Goal: Task Accomplishment & Management: Use online tool/utility

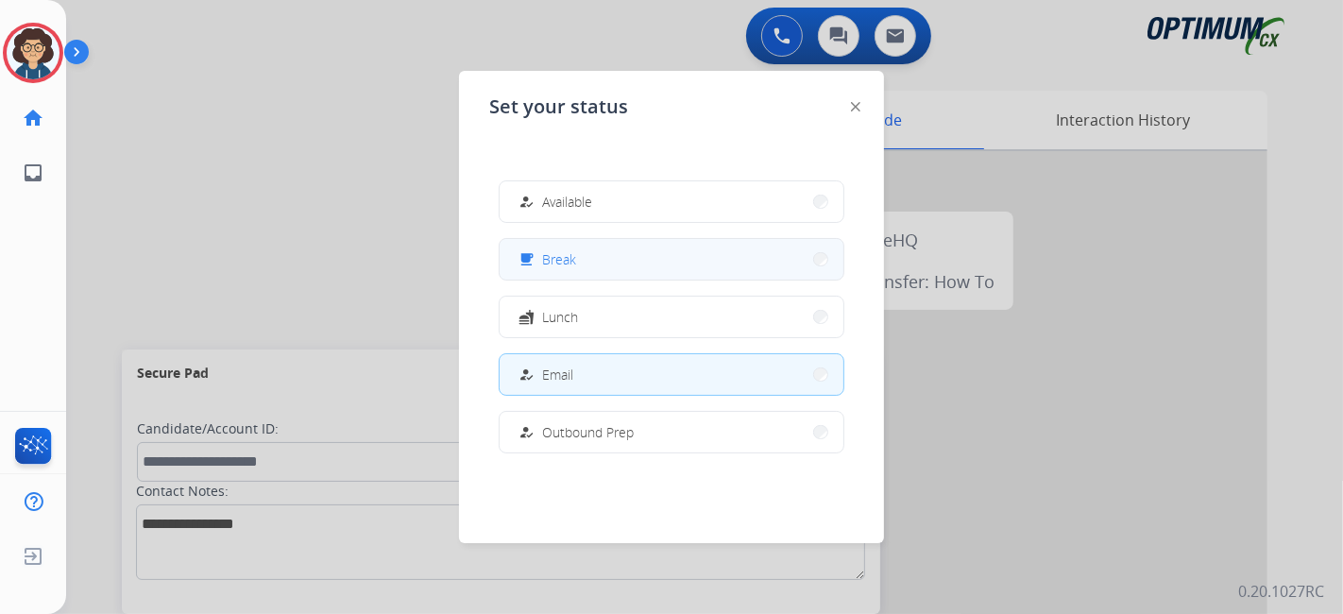
click at [587, 259] on button "free_breakfast Break" at bounding box center [672, 259] width 344 height 41
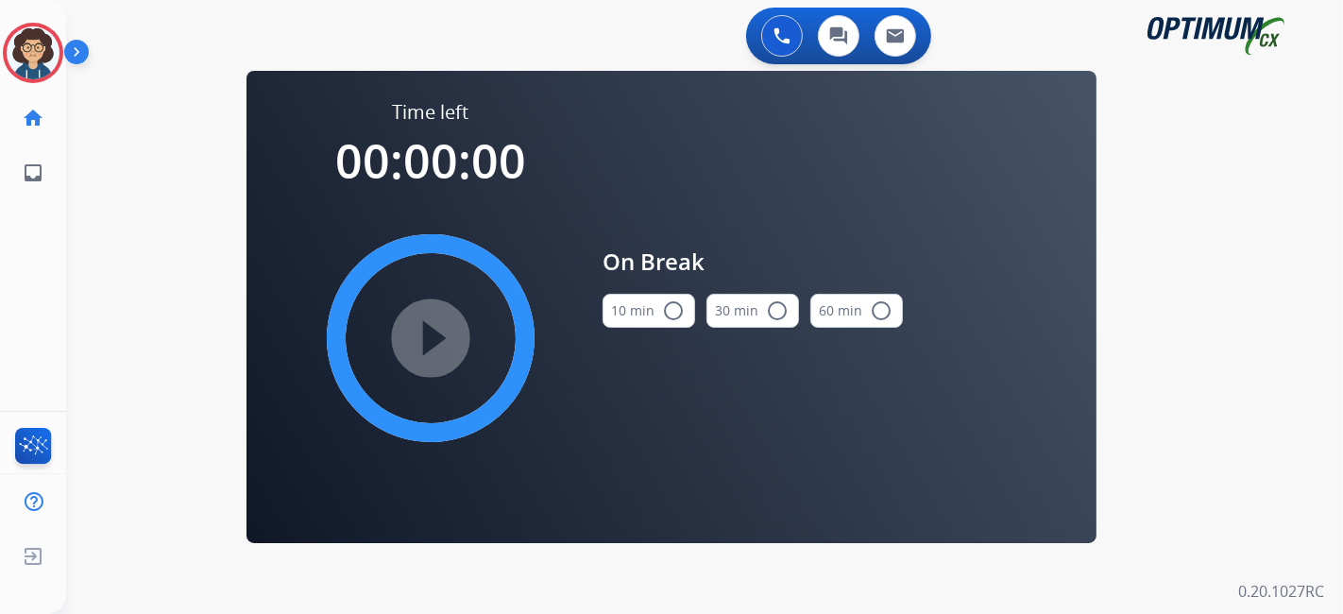
click at [675, 314] on mat-icon "radio_button_unchecked" at bounding box center [673, 310] width 23 height 23
click at [442, 349] on mat-icon "play_circle_filled" at bounding box center [430, 338] width 23 height 23
drag, startPoint x: 10, startPoint y: 51, endPoint x: 0, endPoint y: 57, distance: 11.8
click at [0, 57] on div "[PERSON_NAME] Break Edit Avatar 11:11 Agent: [PERSON_NAME] Profile: NH_English" at bounding box center [33, 53] width 66 height 60
click at [121, 41] on div "0 Voice Interactions 0 Chat Interactions 0 Email Interactions" at bounding box center [693, 38] width 1209 height 60
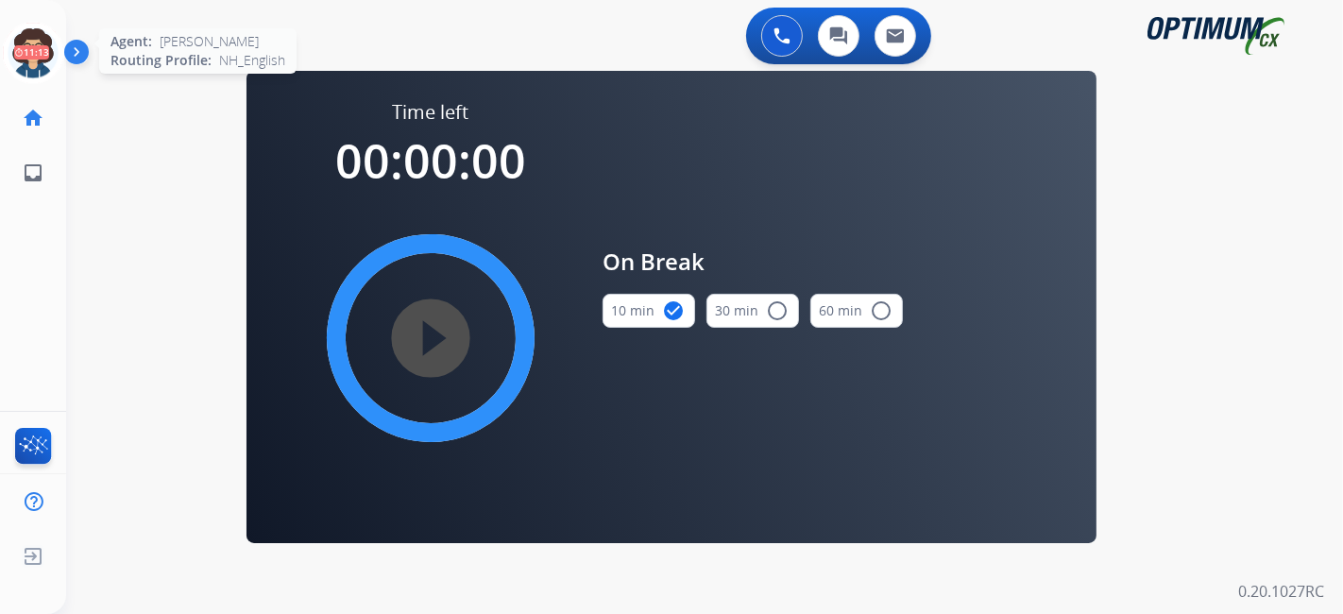
click at [43, 41] on icon at bounding box center [33, 53] width 61 height 61
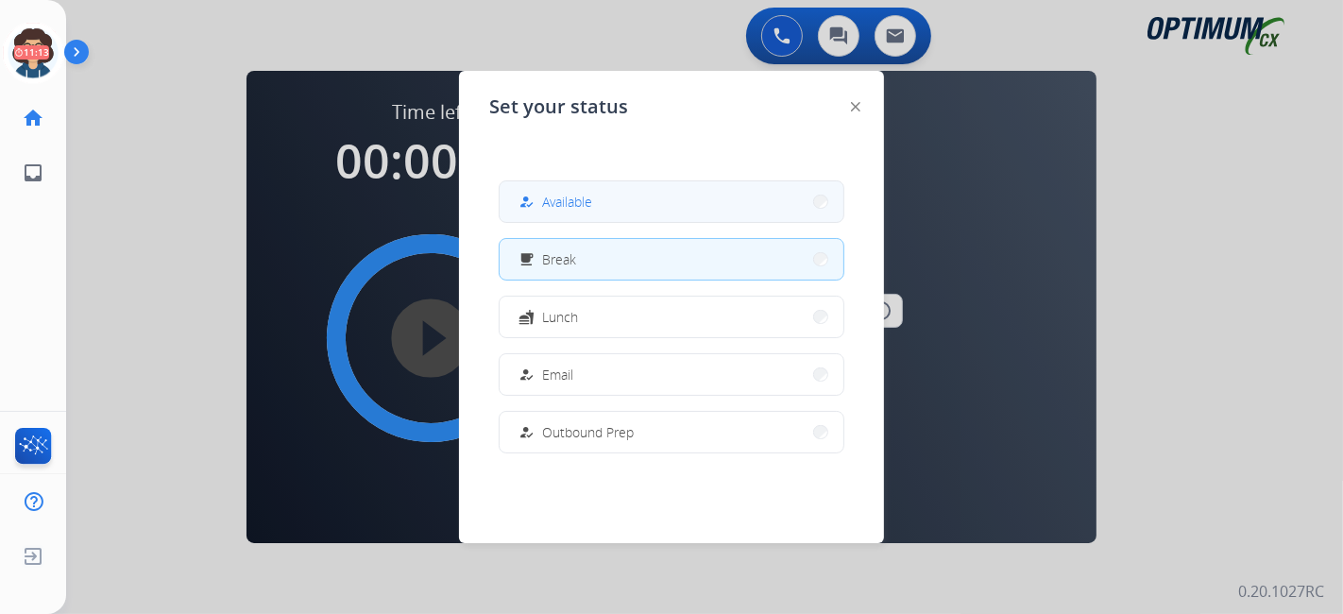
click at [634, 188] on button "how_to_reg Available" at bounding box center [672, 201] width 344 height 41
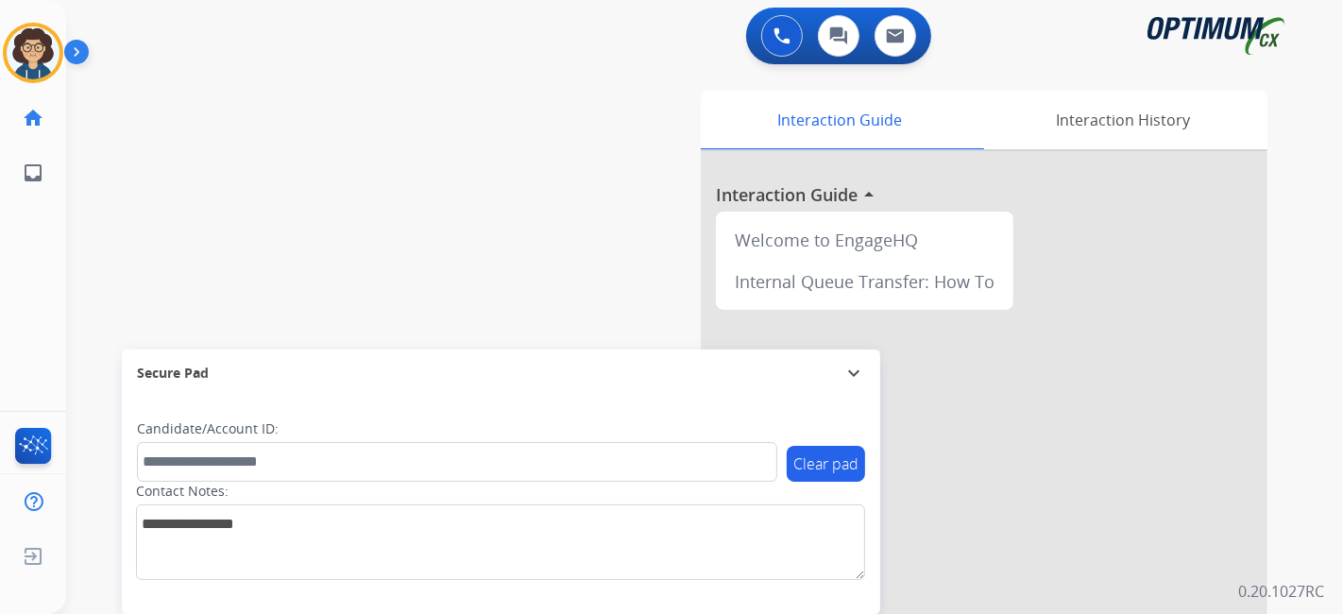
click at [574, 249] on div "Interaction Guide Interaction History Interaction Guide arrow_drop_up Welcome t…" at bounding box center [916, 473] width 704 height 765
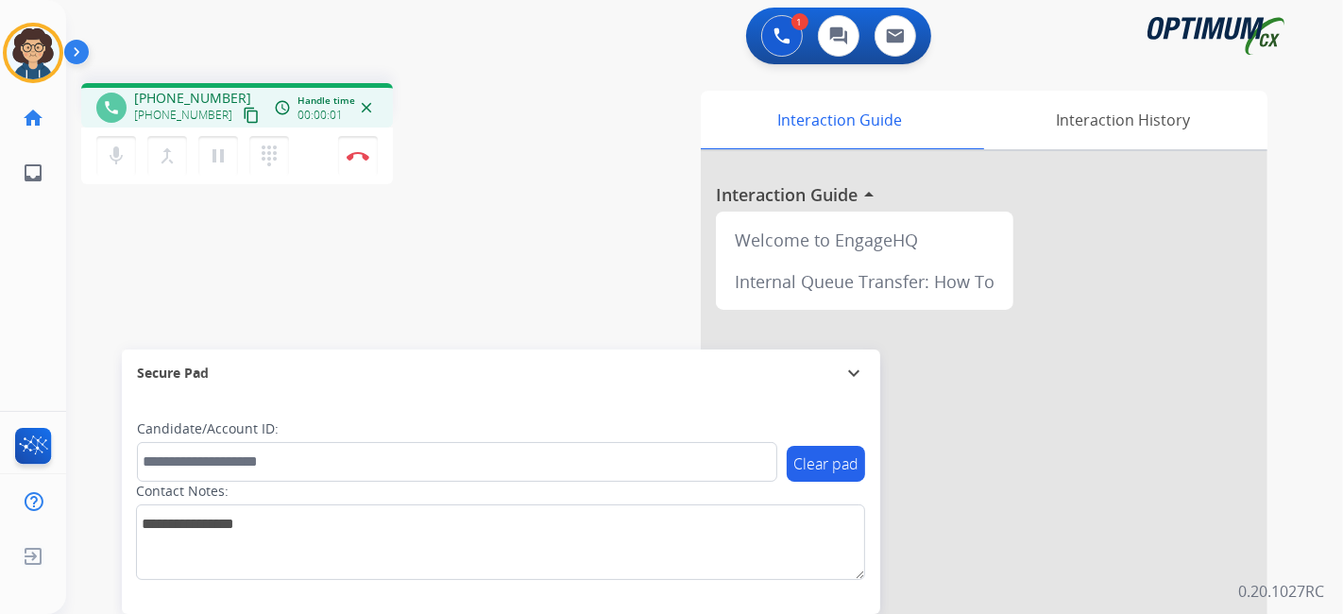
click at [243, 114] on mat-icon "content_copy" at bounding box center [251, 115] width 17 height 17
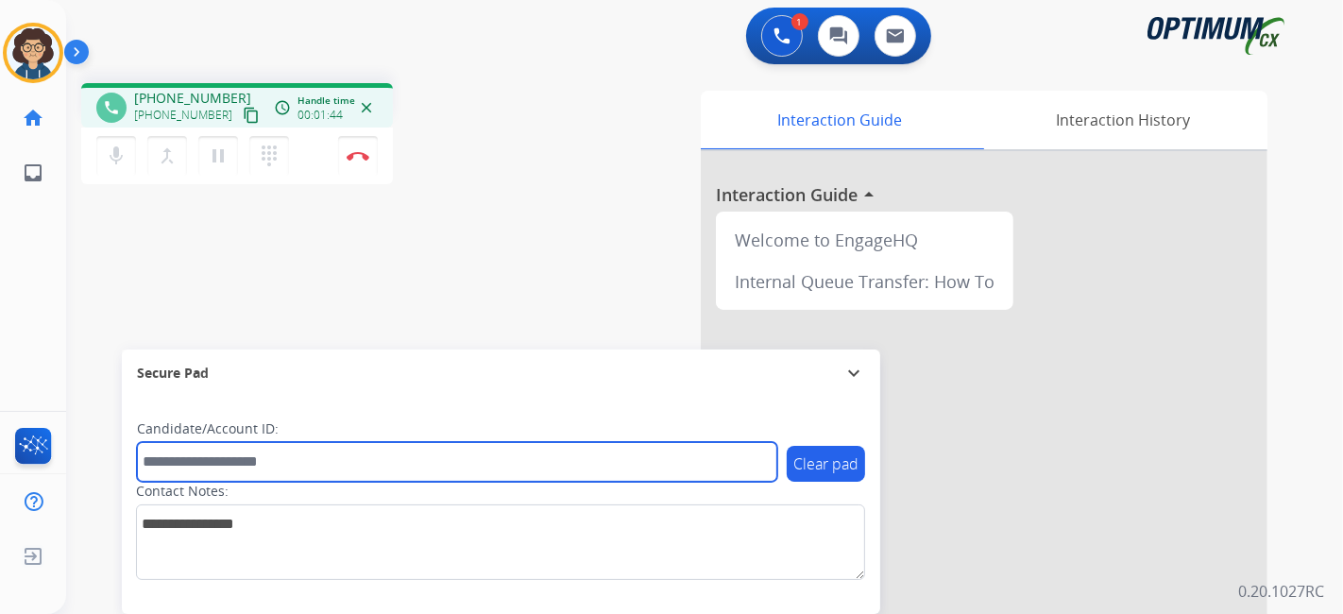
click at [246, 470] on input "text" at bounding box center [457, 462] width 640 height 40
paste input "*******"
type input "*******"
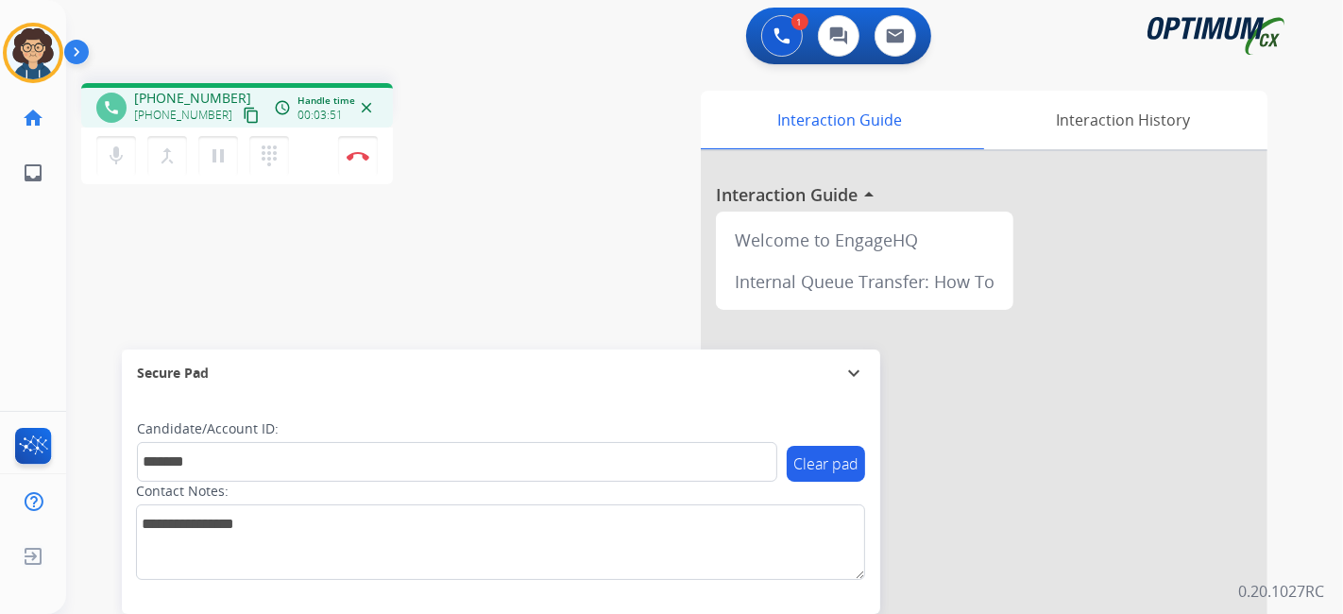
click at [548, 305] on div "phone [PHONE_NUMBER] [PHONE_NUMBER] content_copy access_time Call metrics Queue…" at bounding box center [682, 462] width 1232 height 788
click at [367, 156] on img at bounding box center [358, 155] width 23 height 9
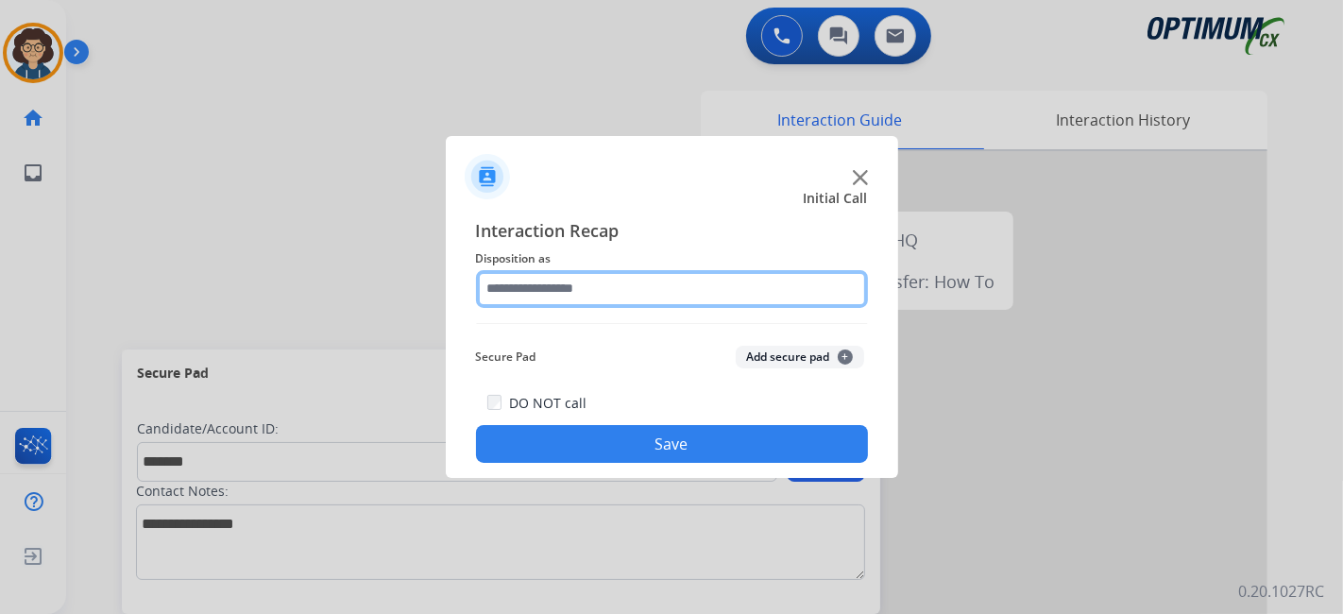
click at [677, 296] on input "text" at bounding box center [672, 289] width 392 height 38
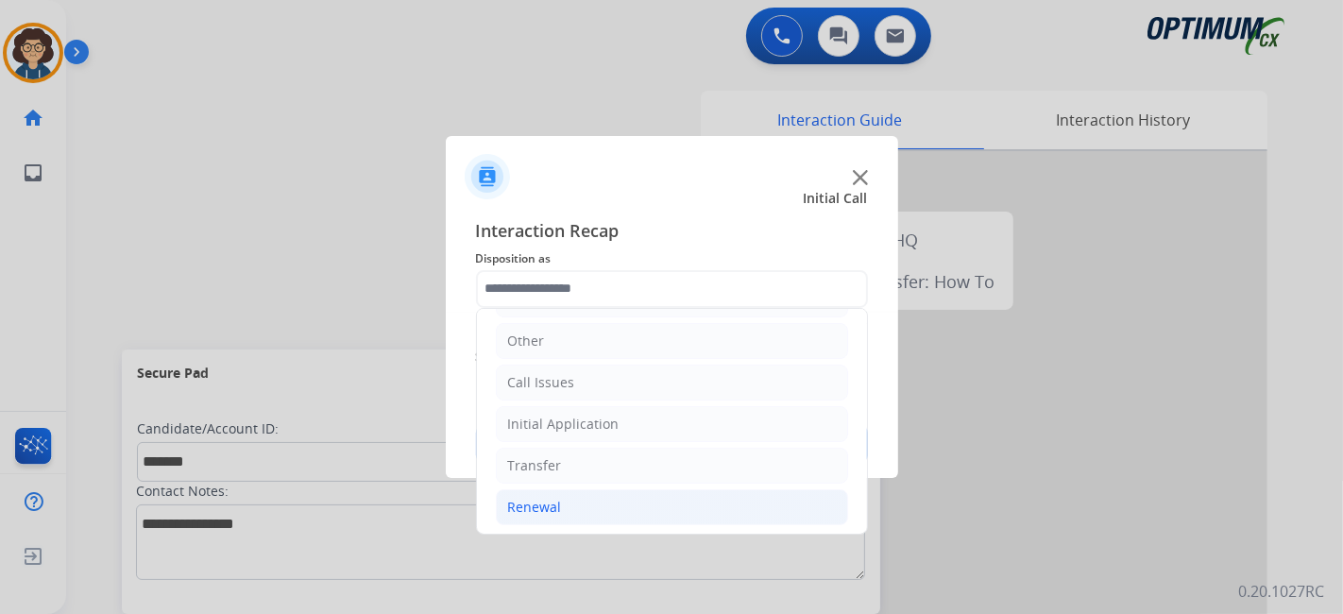
click at [619, 511] on li "Renewal" at bounding box center [672, 507] width 352 height 36
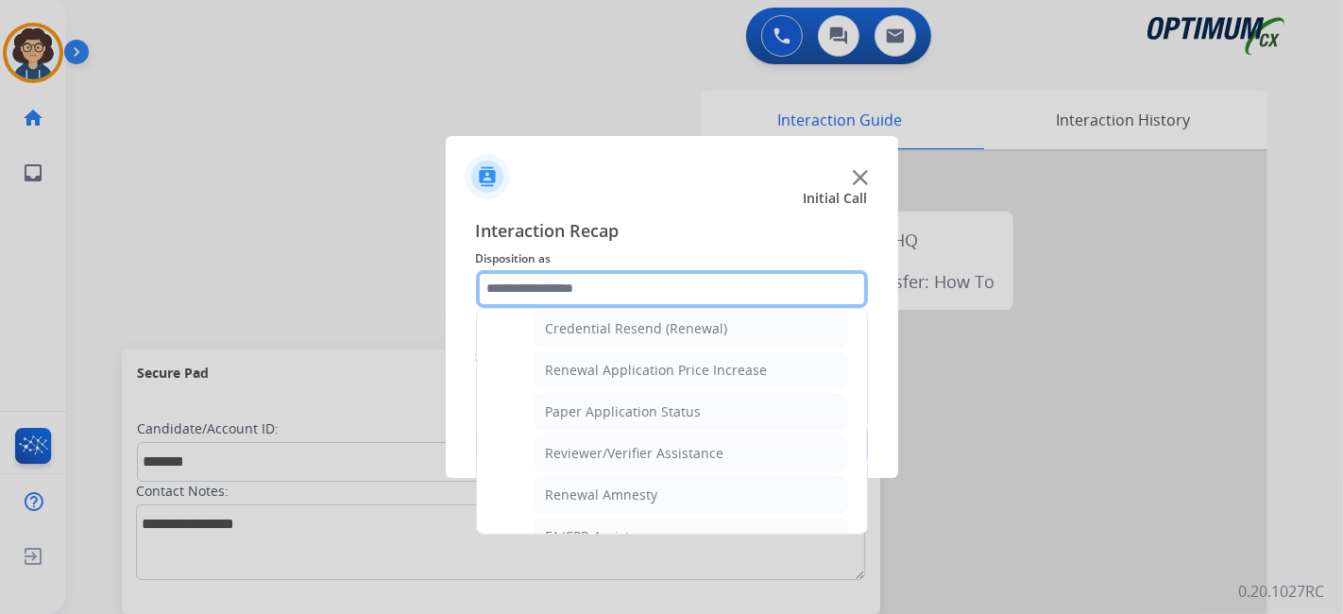
scroll to position [580, 0]
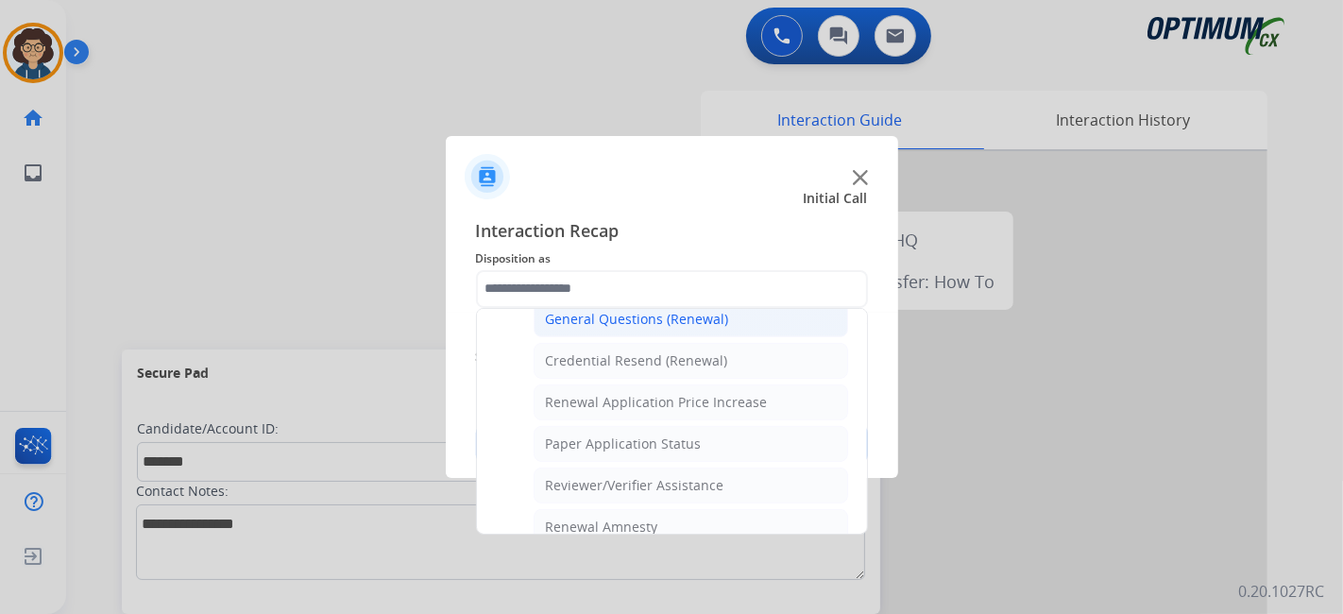
click at [706, 328] on li "General Questions (Renewal)" at bounding box center [691, 319] width 315 height 36
type input "**********"
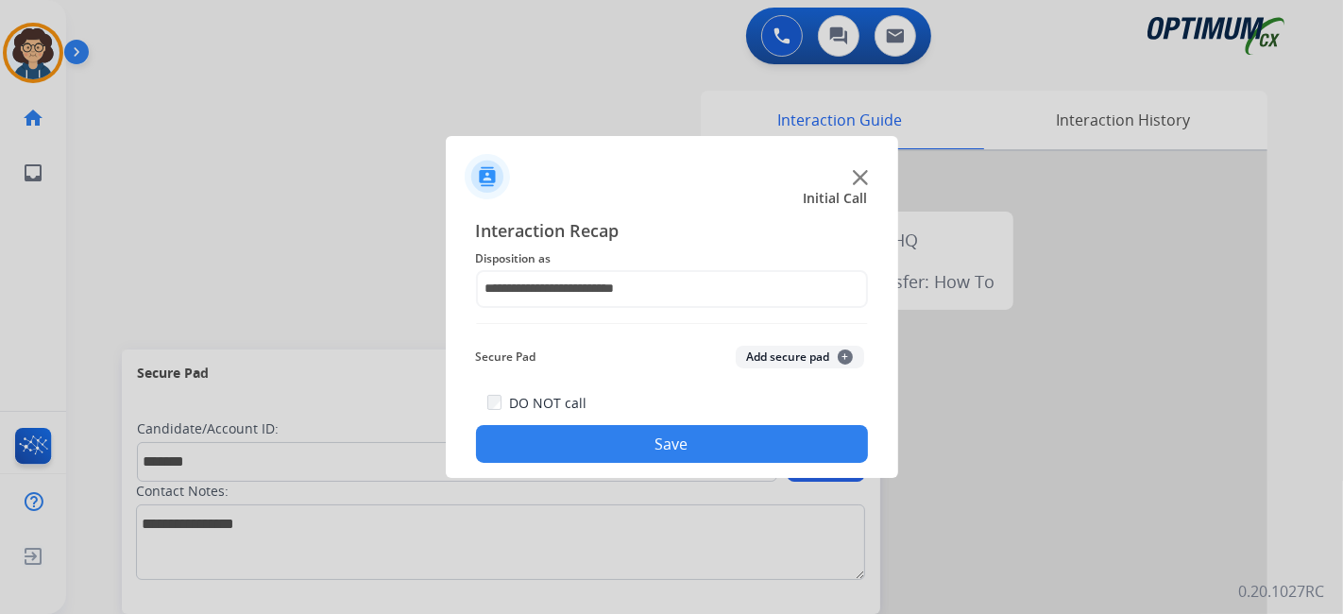
click at [793, 355] on button "Add secure pad +" at bounding box center [800, 357] width 128 height 23
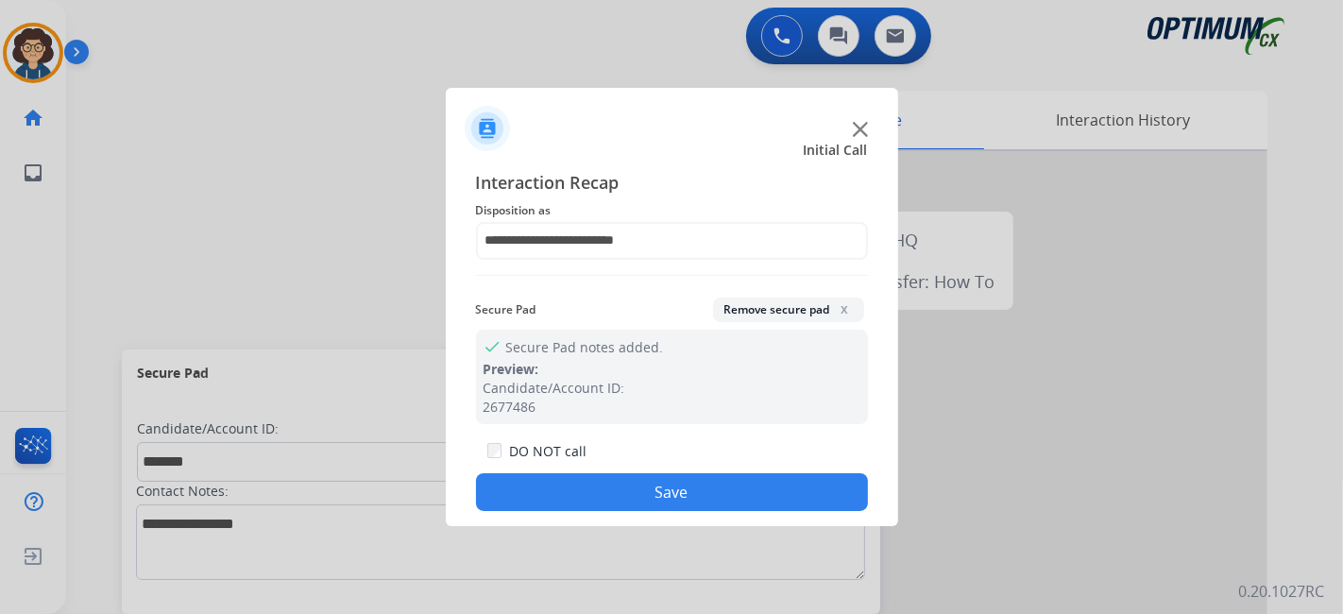
click at [701, 512] on div "**********" at bounding box center [672, 340] width 452 height 373
drag, startPoint x: 680, startPoint y: 487, endPoint x: 469, endPoint y: 1, distance: 530.0
click at [678, 462] on div "DO NOT call Save" at bounding box center [672, 475] width 392 height 72
click at [698, 502] on button "Save" at bounding box center [672, 492] width 392 height 38
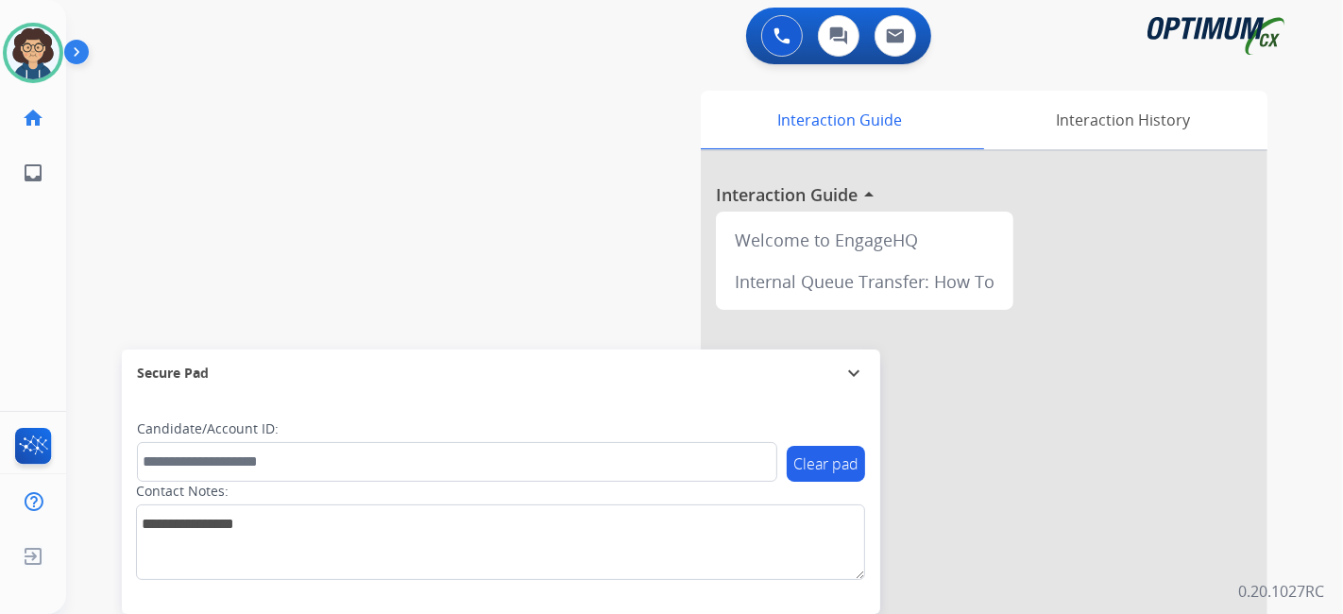
click at [622, 202] on div "Interaction Guide Interaction History Interaction Guide arrow_drop_up Welcome t…" at bounding box center [916, 473] width 704 height 765
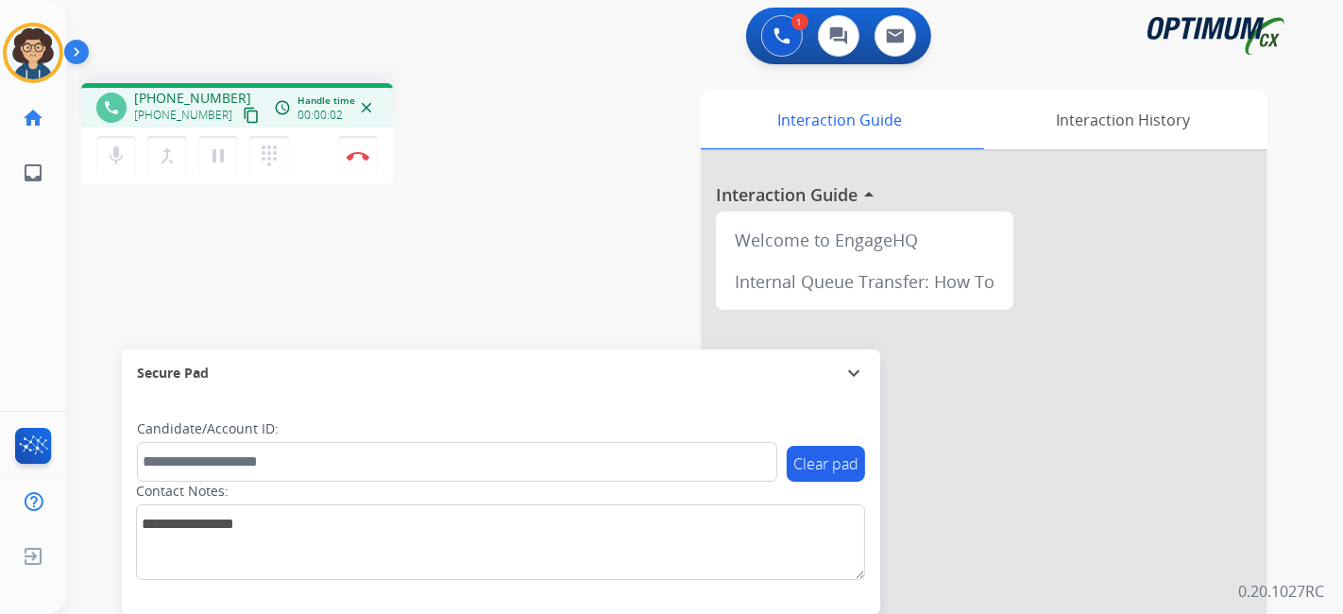
click at [243, 117] on mat-icon "content_copy" at bounding box center [251, 115] width 17 height 17
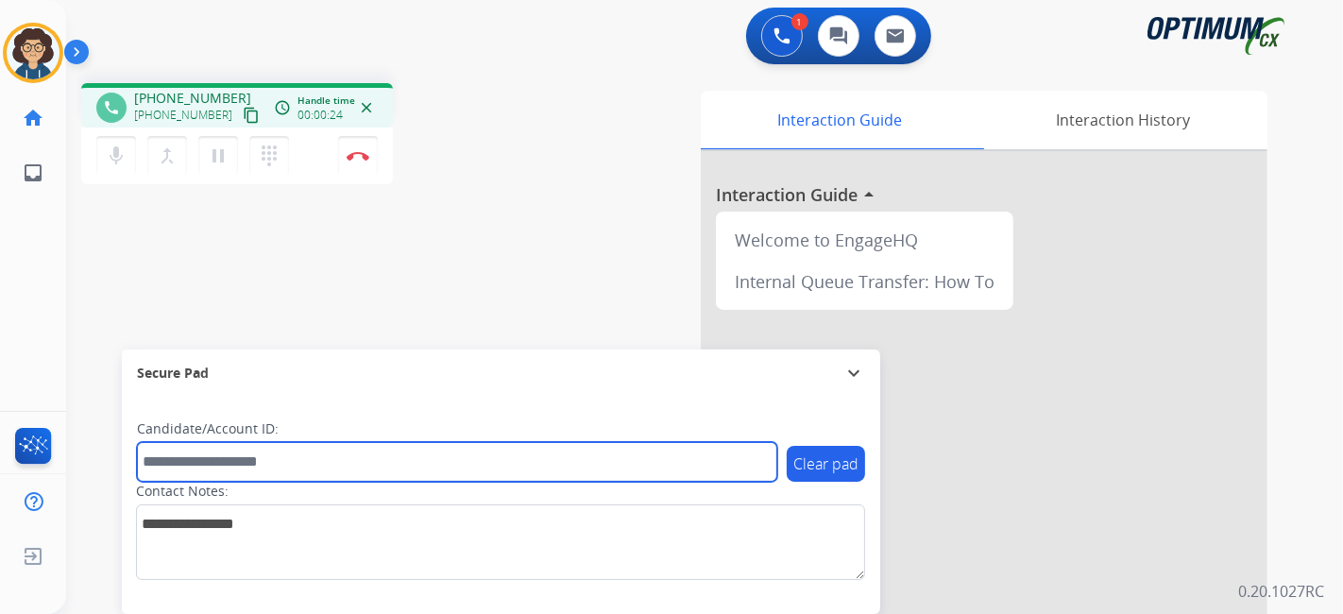
click at [288, 479] on input "text" at bounding box center [457, 462] width 640 height 40
paste input "*******"
type input "*******"
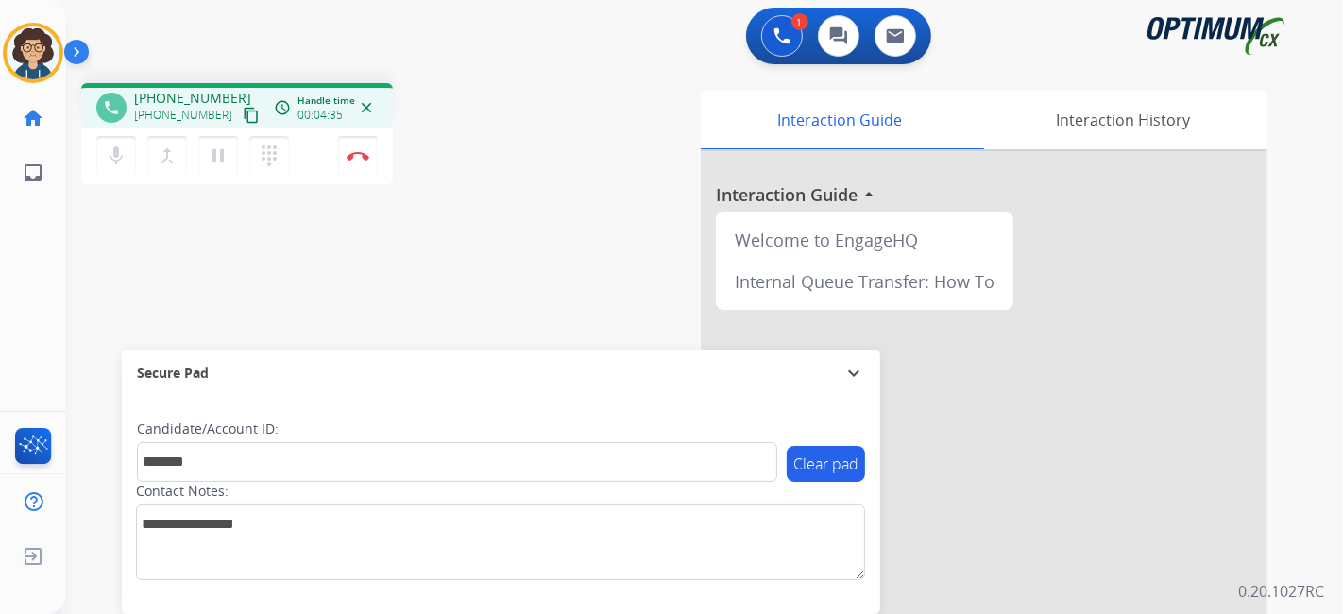
click at [553, 316] on div "phone [PHONE_NUMBER] [PHONE_NUMBER] content_copy access_time Call metrics Queue…" at bounding box center [682, 462] width 1232 height 788
click at [483, 282] on div "phone [PHONE_NUMBER] [PHONE_NUMBER] content_copy access_time Call metrics Queue…" at bounding box center [682, 462] width 1232 height 788
click at [372, 152] on button "Disconnect" at bounding box center [358, 156] width 40 height 40
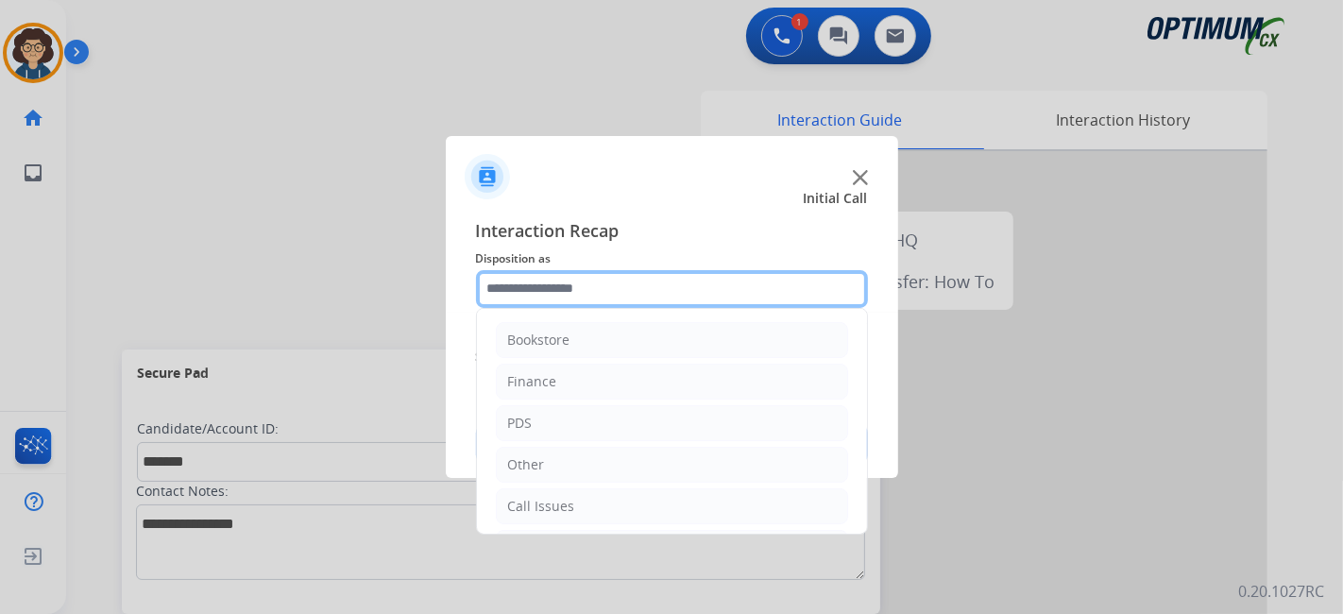
drag, startPoint x: 639, startPoint y: 278, endPoint x: 628, endPoint y: 316, distance: 40.3
click at [639, 280] on input "text" at bounding box center [672, 289] width 392 height 38
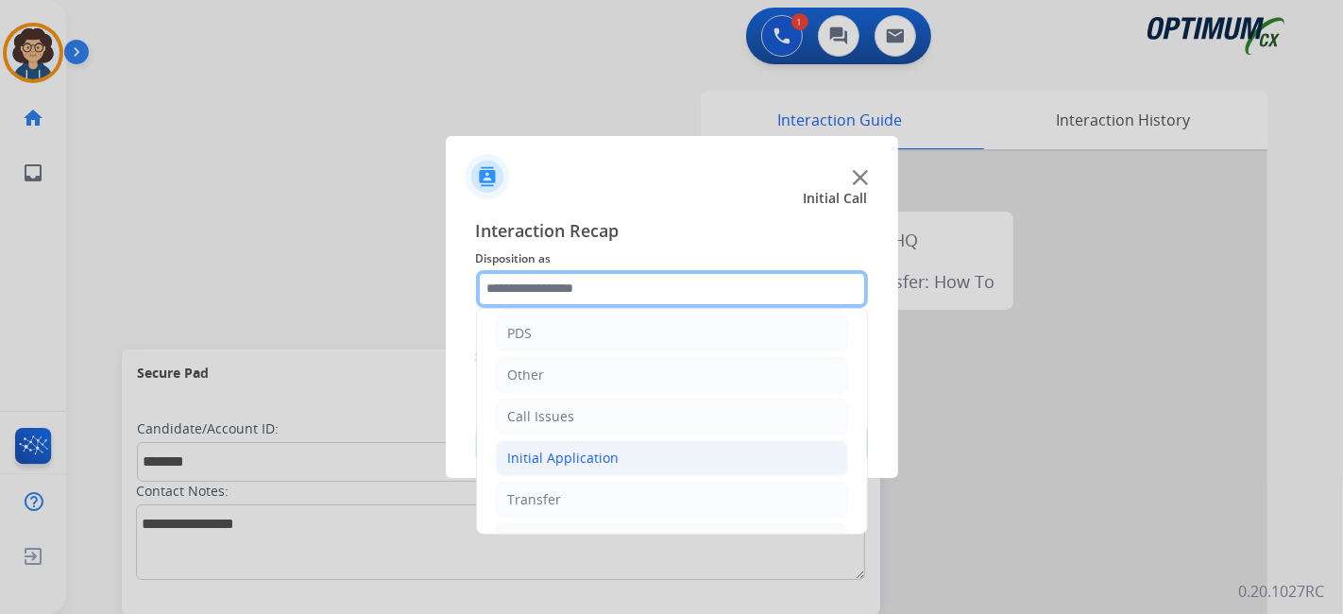
scroll to position [124, 0]
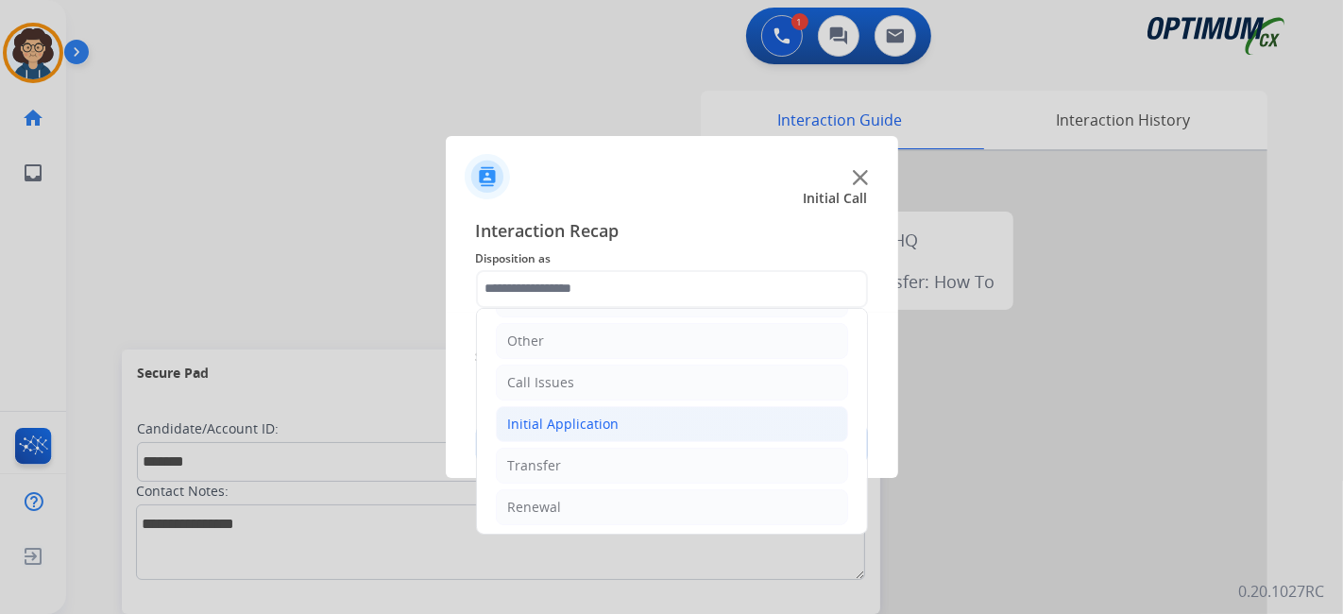
click at [607, 418] on div "Initial Application" at bounding box center [563, 424] width 111 height 19
drag, startPoint x: 866, startPoint y: 348, endPoint x: 867, endPoint y: 358, distance: 10.4
click at [867, 358] on div "Bookstore Finance PDS Other Call Issues Initial Application Credential Resend (…" at bounding box center [672, 421] width 392 height 227
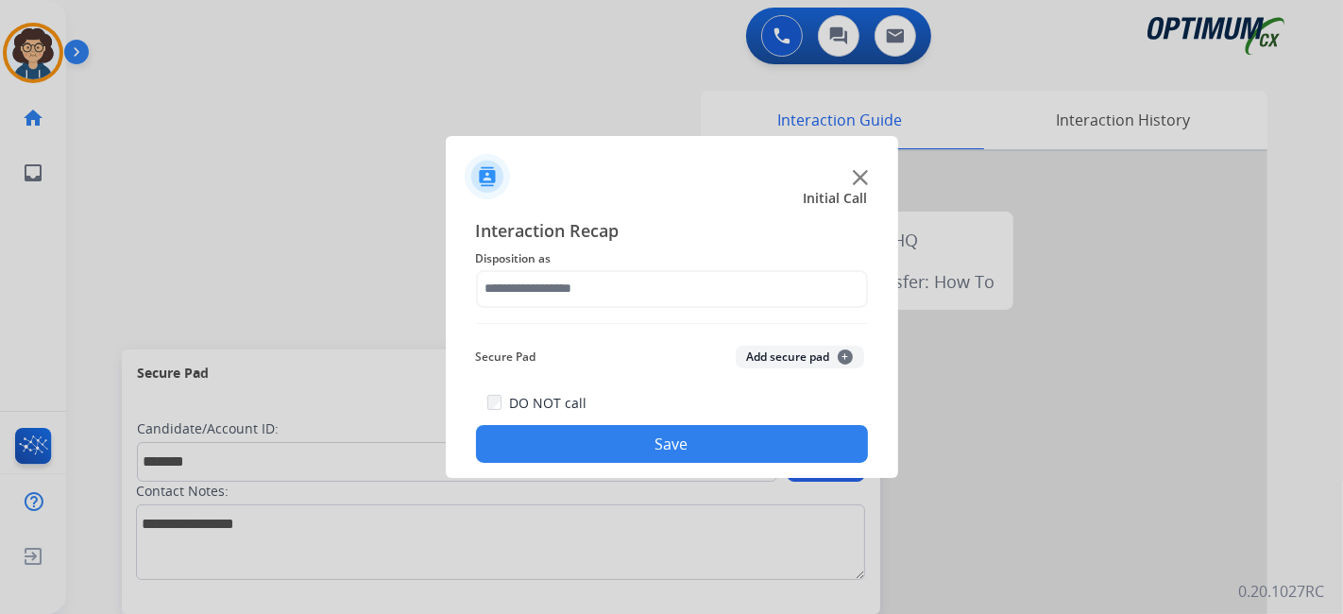
drag, startPoint x: 858, startPoint y: 341, endPoint x: 860, endPoint y: 433, distance: 91.7
click at [774, 348] on button "Add secure pad +" at bounding box center [800, 357] width 128 height 23
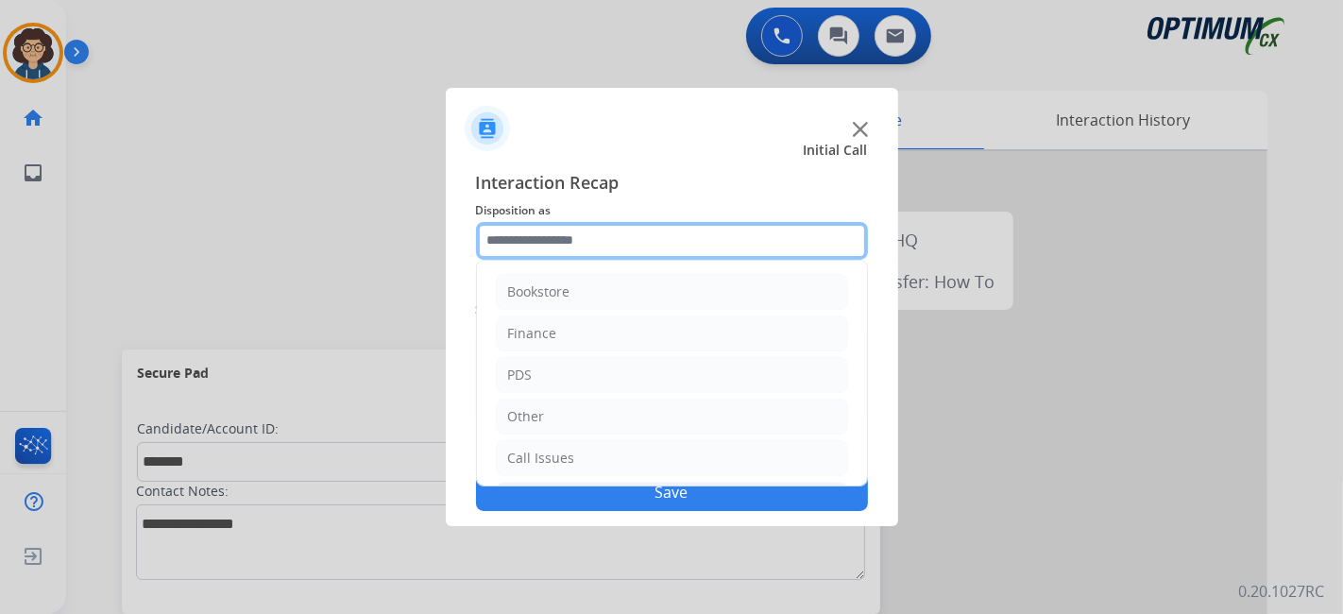
click at [798, 228] on input "text" at bounding box center [672, 241] width 392 height 38
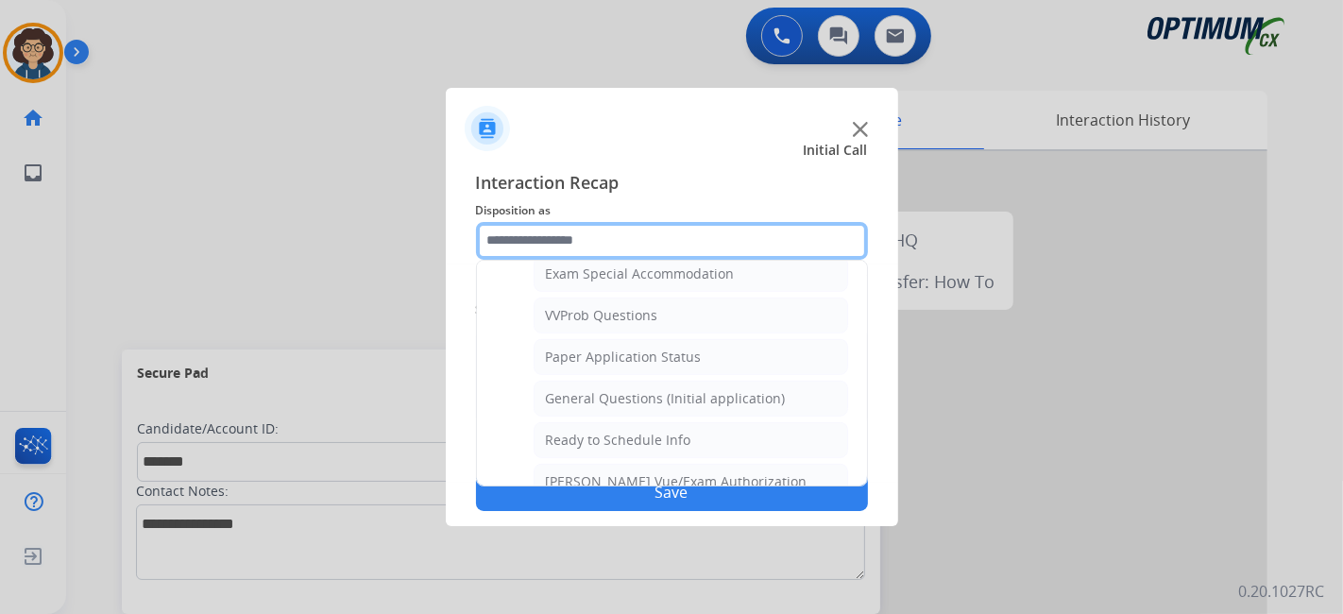
scroll to position [981, 0]
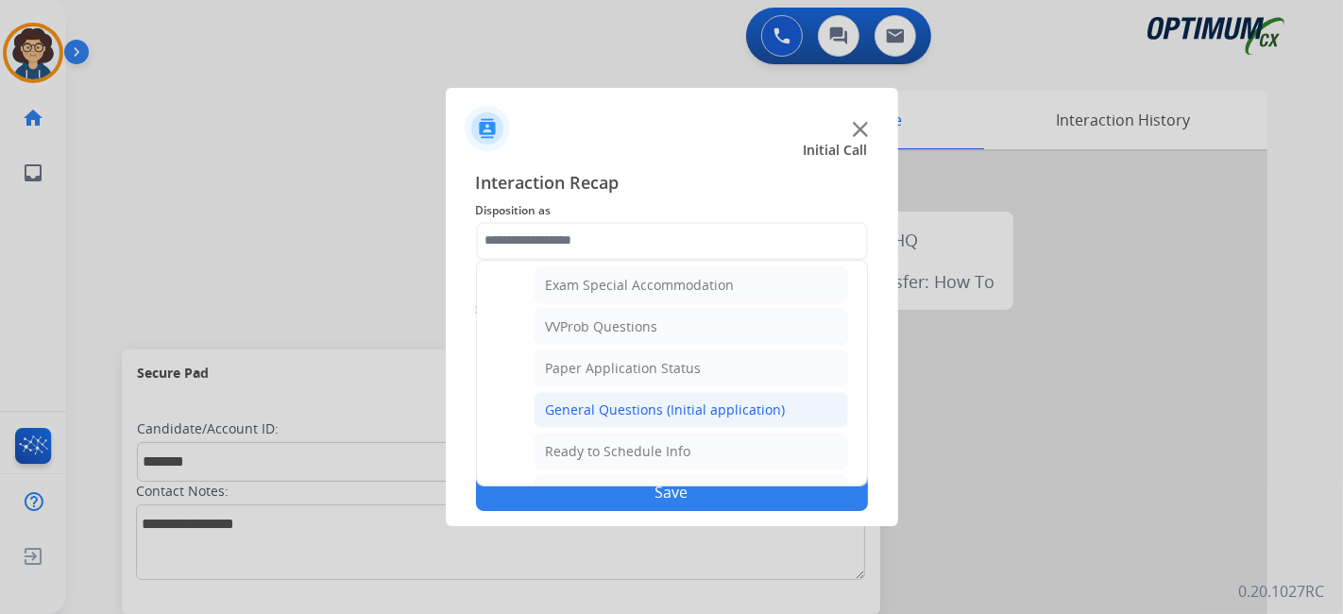
click at [718, 400] on div "General Questions (Initial application)" at bounding box center [666, 409] width 240 height 19
type input "**********"
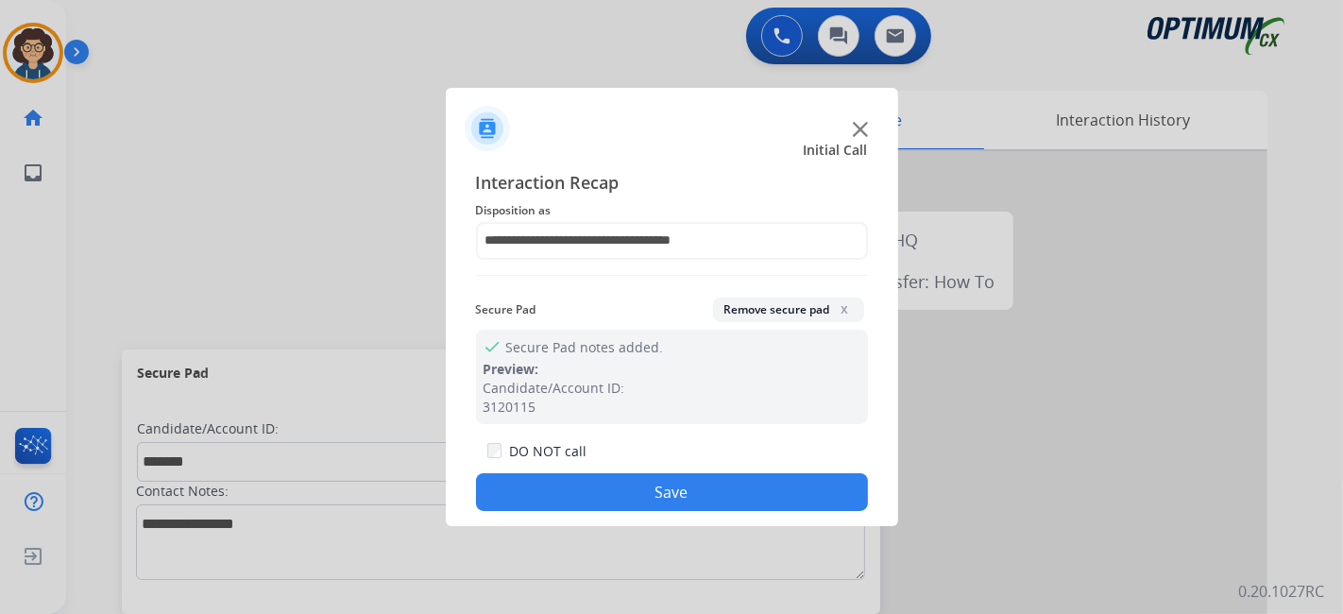
click at [638, 513] on div "**********" at bounding box center [672, 340] width 452 height 373
click at [638, 498] on button "Save" at bounding box center [672, 492] width 392 height 38
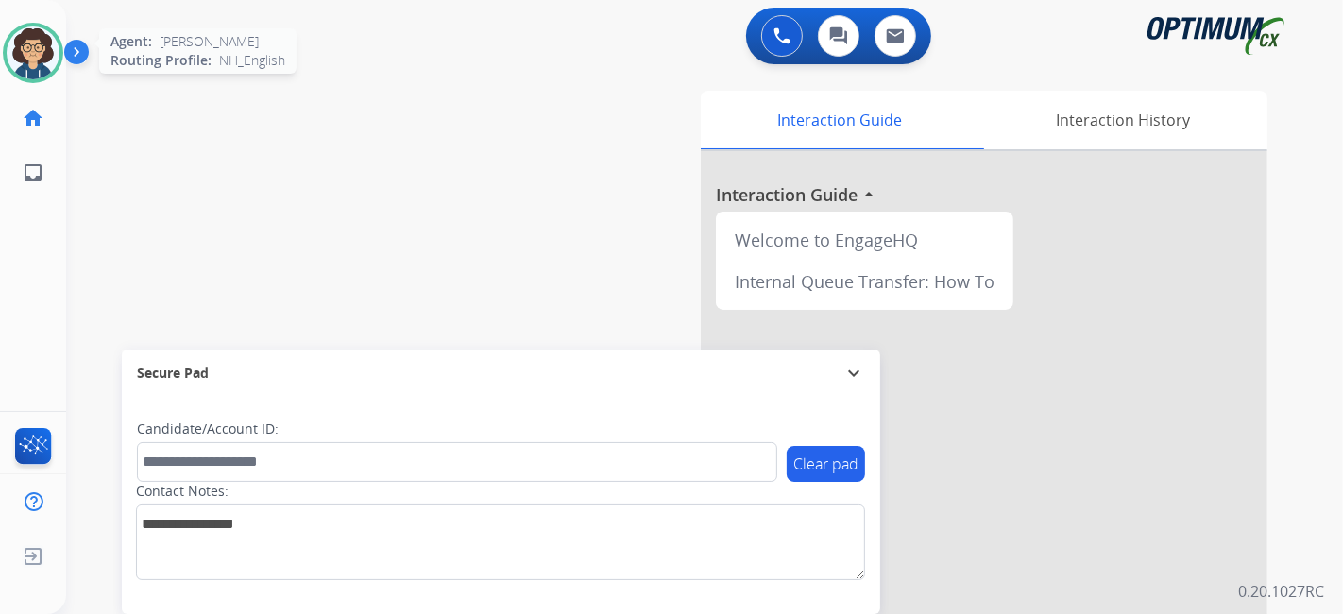
click at [55, 47] on img at bounding box center [33, 52] width 53 height 53
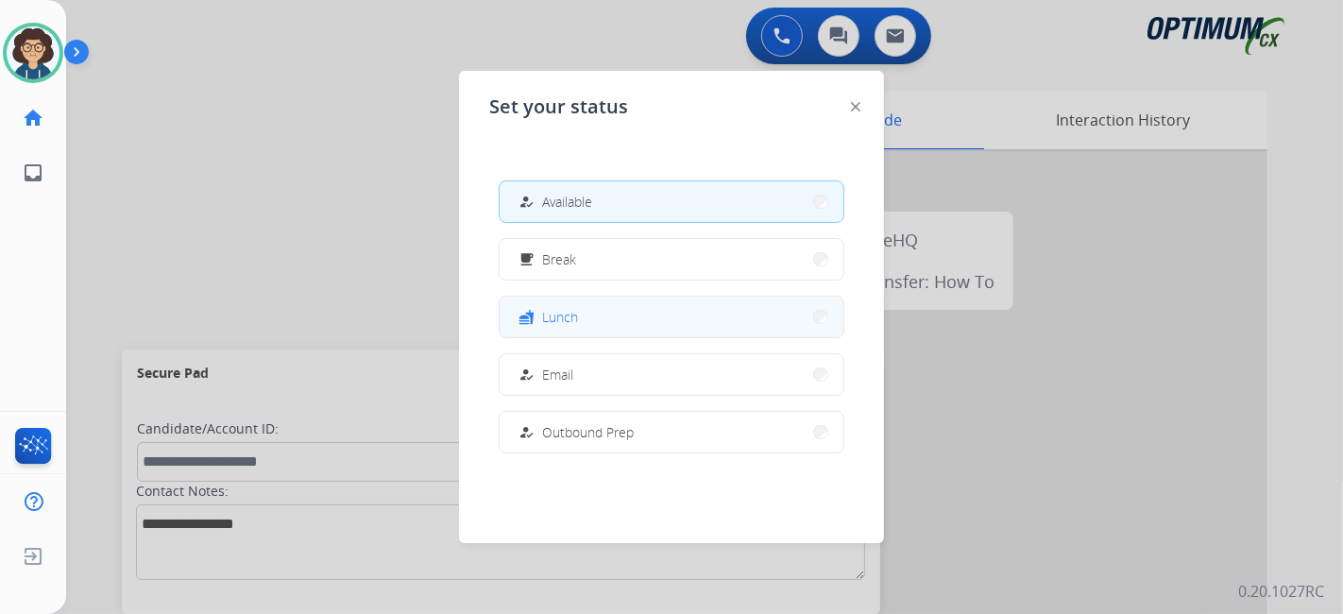
click at [644, 325] on button "fastfood Lunch" at bounding box center [672, 317] width 344 height 41
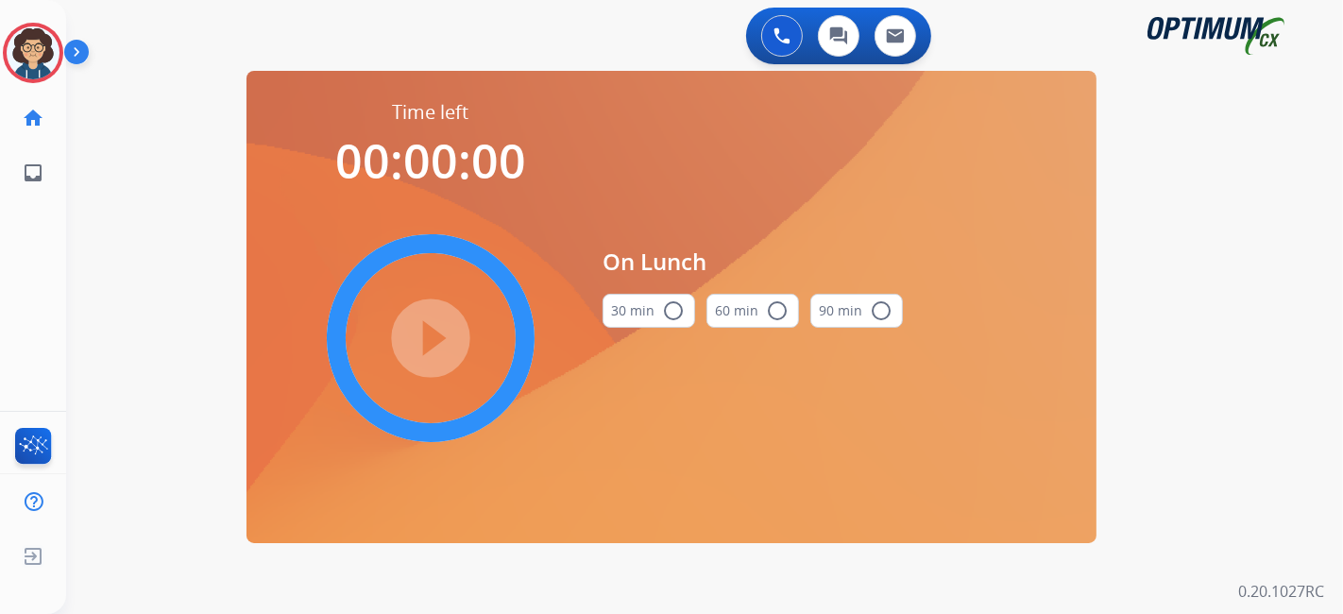
click at [644, 325] on button "30 min radio_button_unchecked" at bounding box center [649, 311] width 93 height 34
click at [434, 342] on mat-icon "play_circle_filled" at bounding box center [430, 338] width 23 height 23
